Goal: Navigation & Orientation: Go to known website

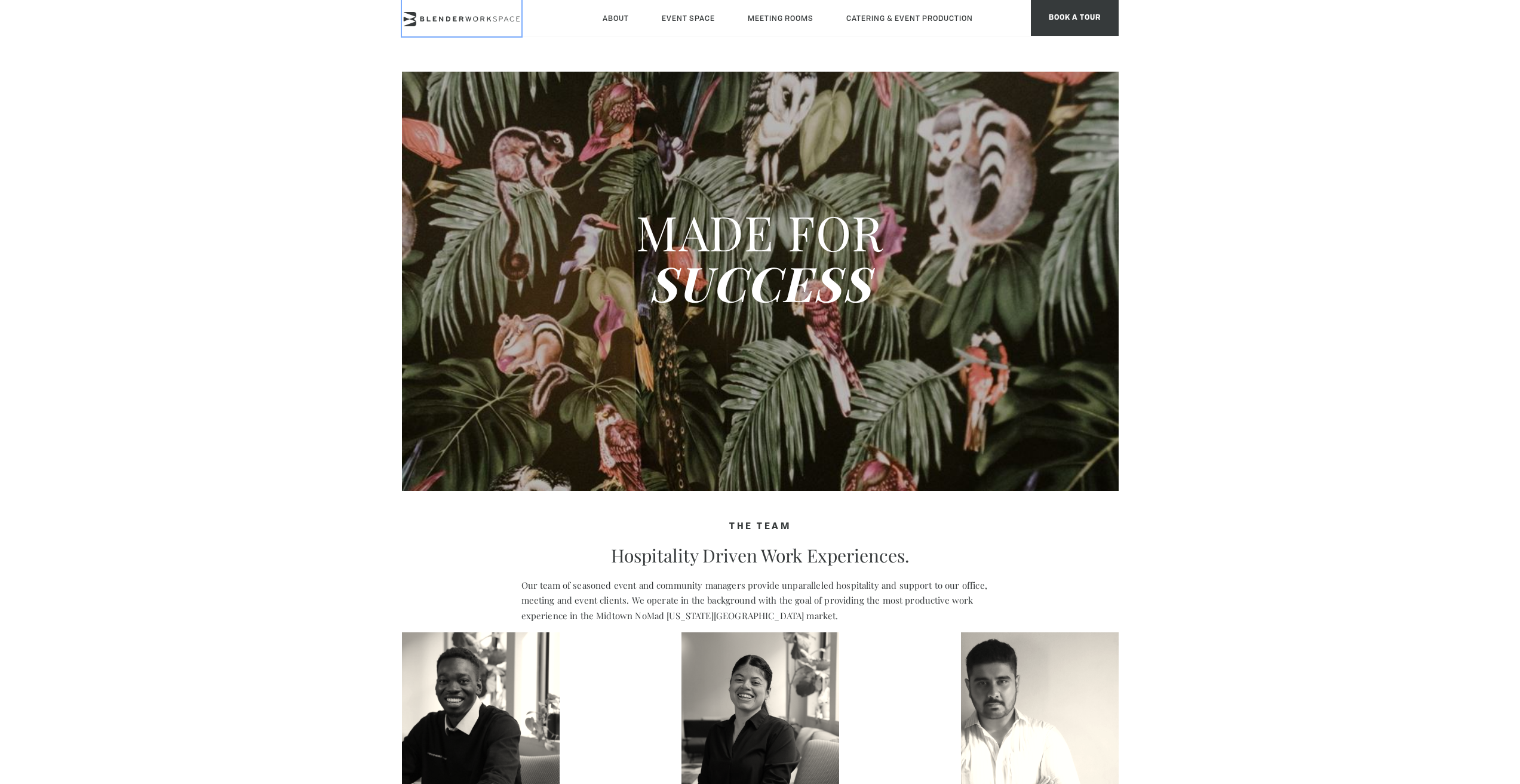
click at [467, 14] on icon at bounding box center [462, 19] width 120 height 14
